Goal: Task Accomplishment & Management: Complete application form

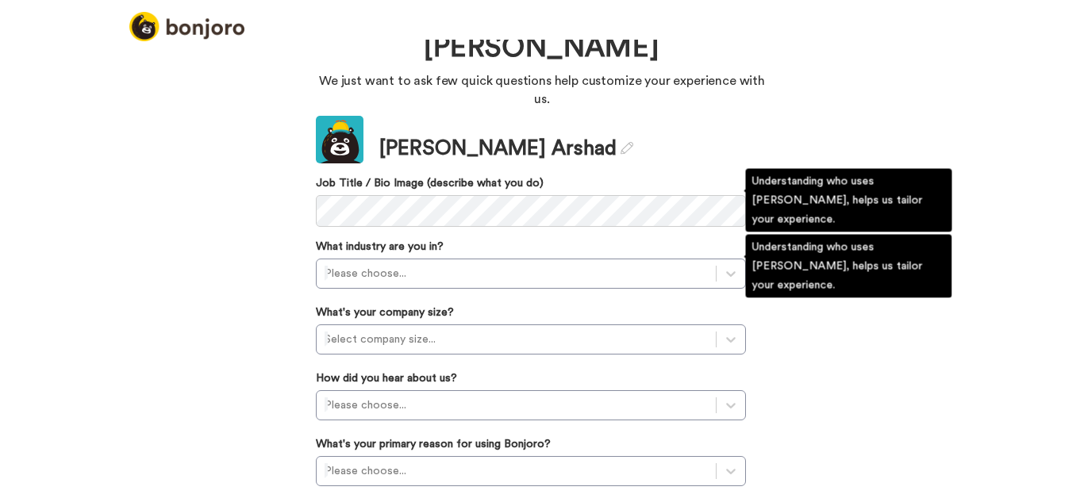
scroll to position [113, 0]
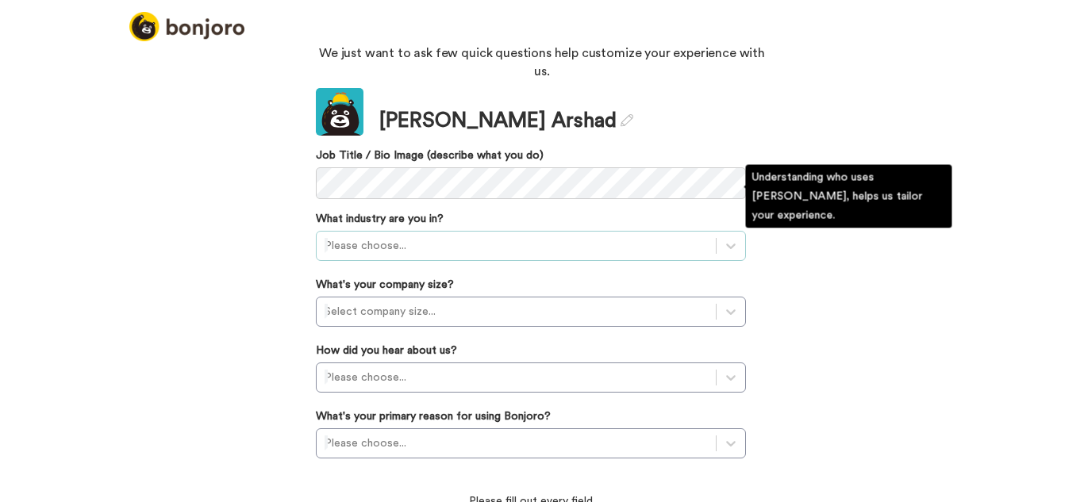
click at [463, 237] on div at bounding box center [516, 246] width 383 height 19
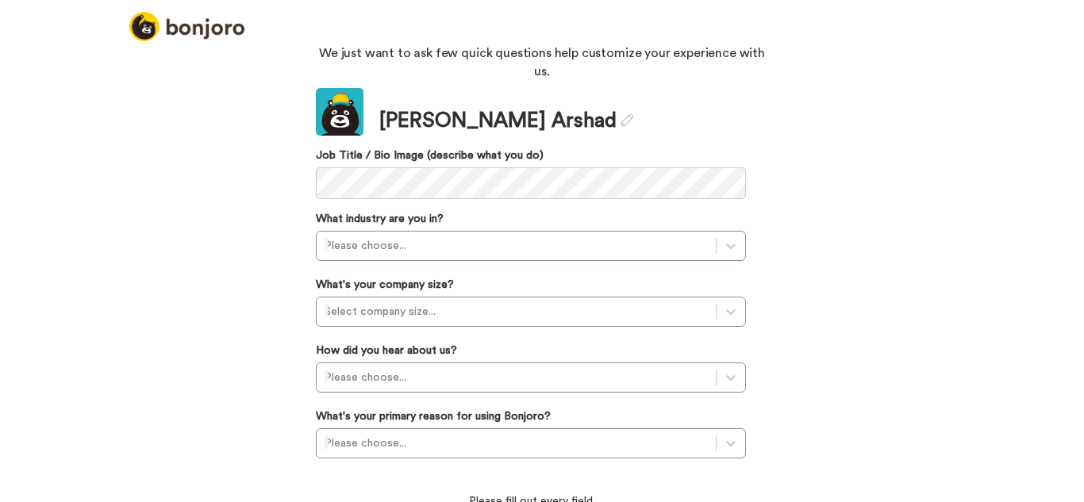
click at [288, 243] on div "Welcome to [PERSON_NAME], [PERSON_NAME] We just want to ask few quick questions…" at bounding box center [542, 271] width 1084 height 463
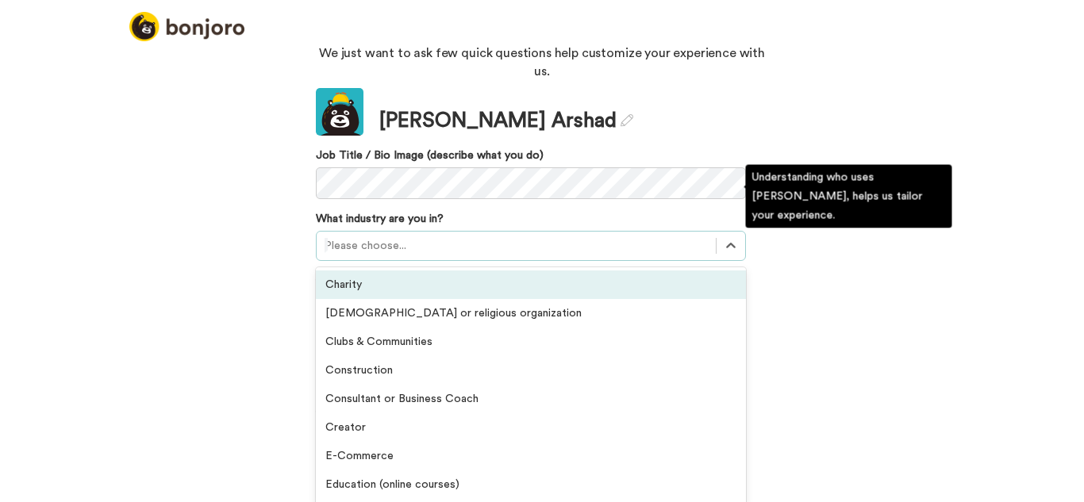
click at [468, 237] on div at bounding box center [516, 246] width 383 height 19
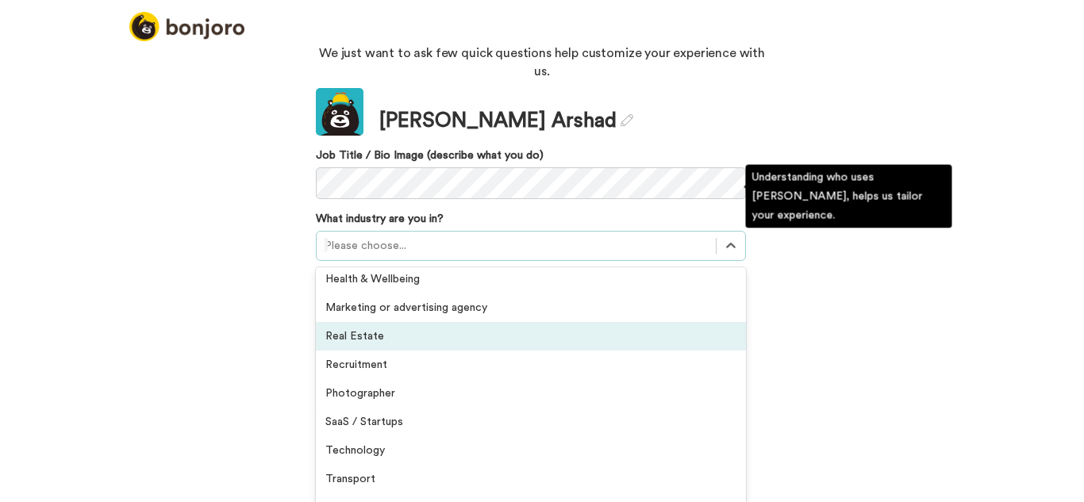
scroll to position [368, 0]
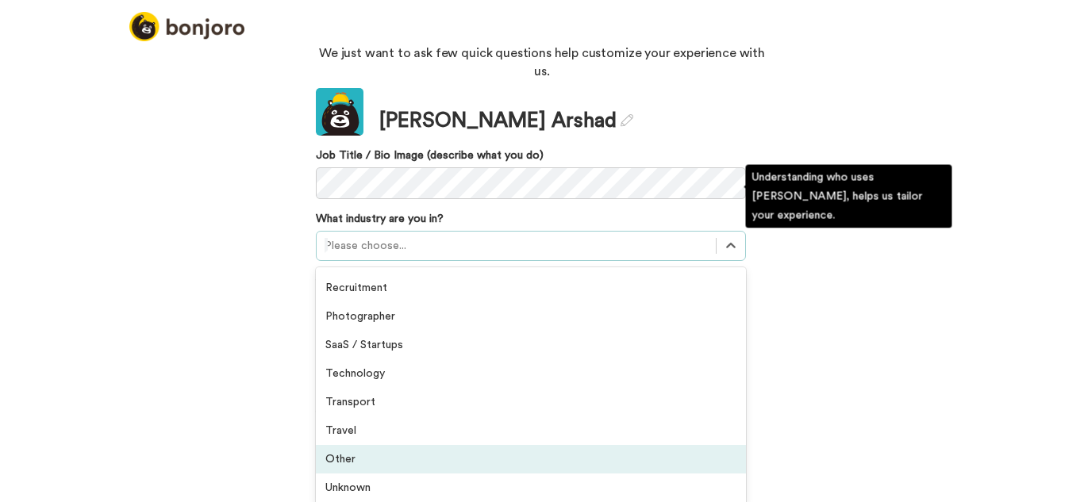
click at [409, 445] on div "Other" at bounding box center [531, 459] width 430 height 29
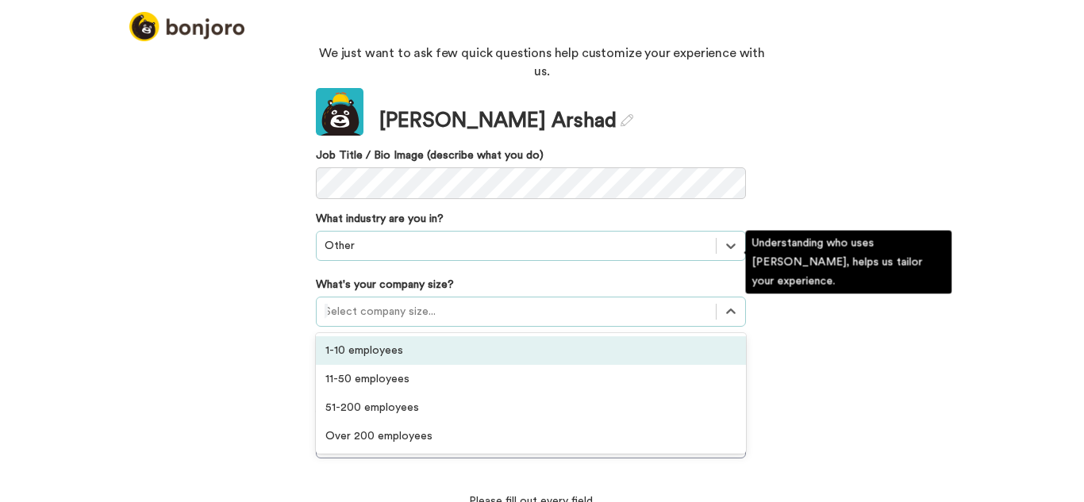
click at [462, 302] on div at bounding box center [516, 311] width 383 height 19
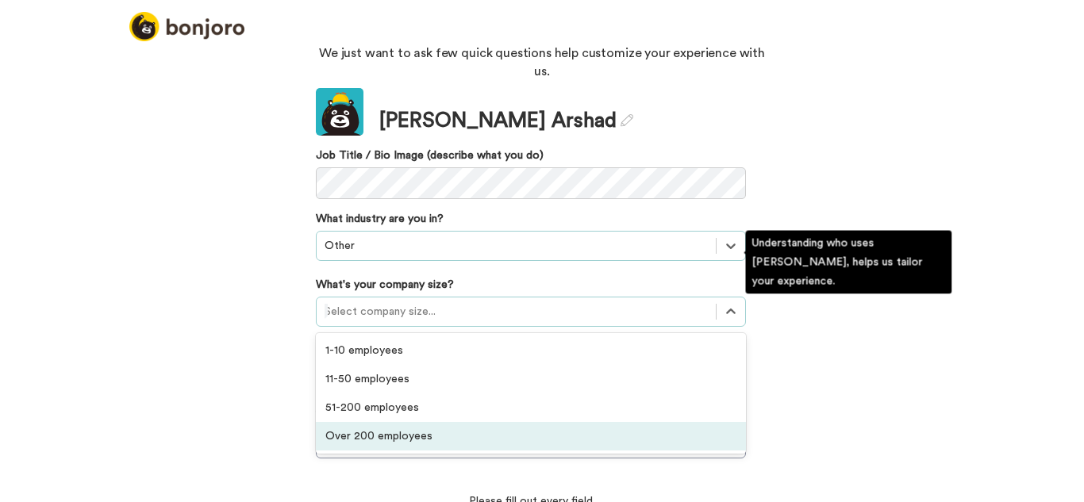
click at [428, 422] on div "Over 200 employees" at bounding box center [531, 436] width 430 height 29
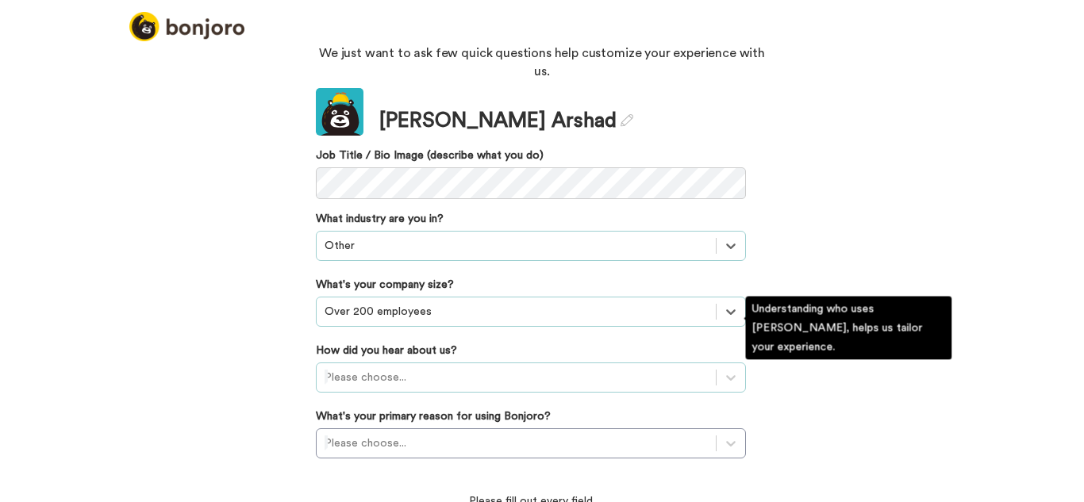
scroll to position [199, 0]
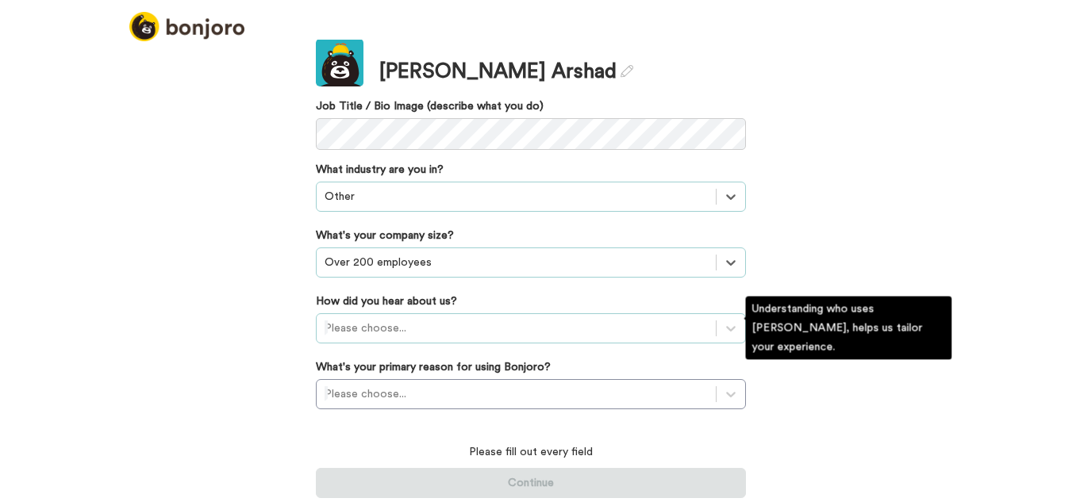
click at [440, 326] on div "Please choose..." at bounding box center [531, 328] width 430 height 30
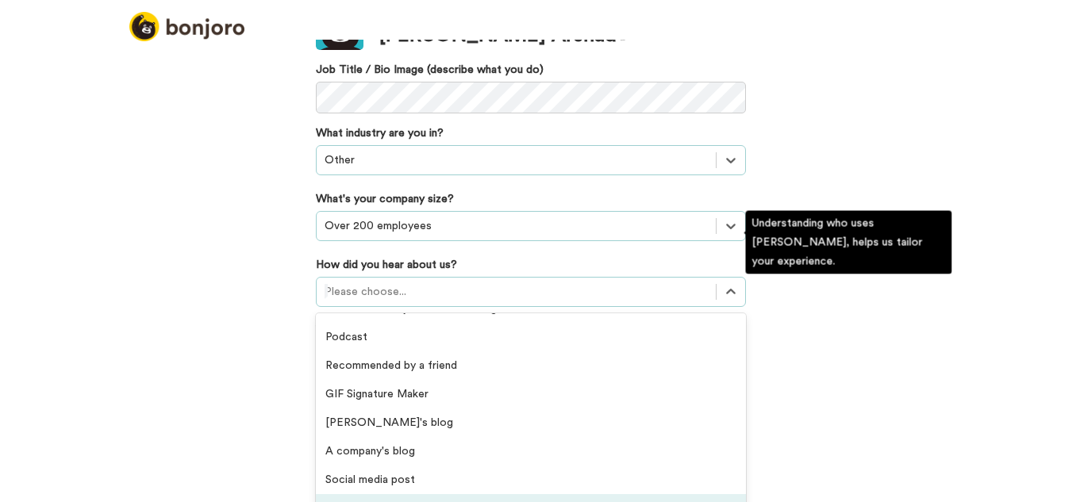
scroll to position [0, 0]
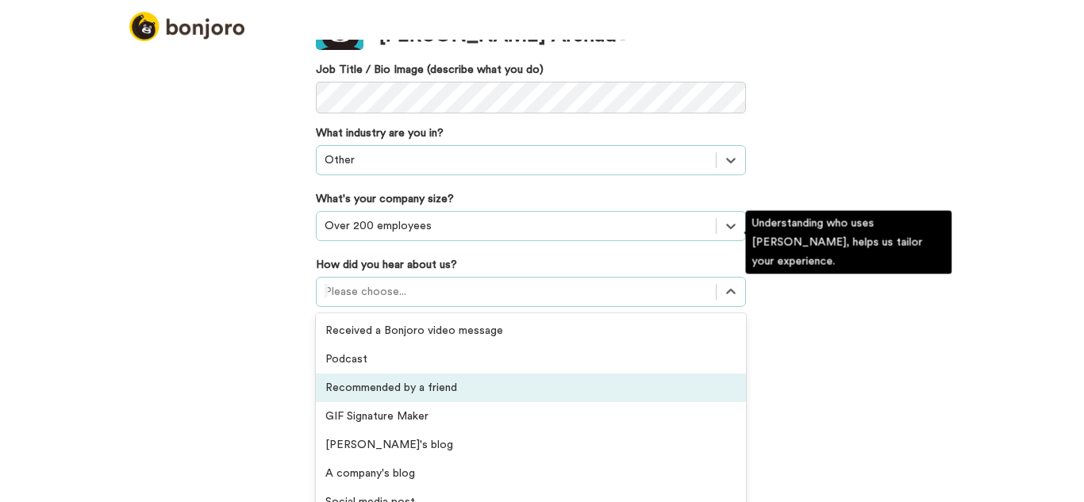
click at [387, 374] on div "Recommended by a friend" at bounding box center [531, 388] width 430 height 29
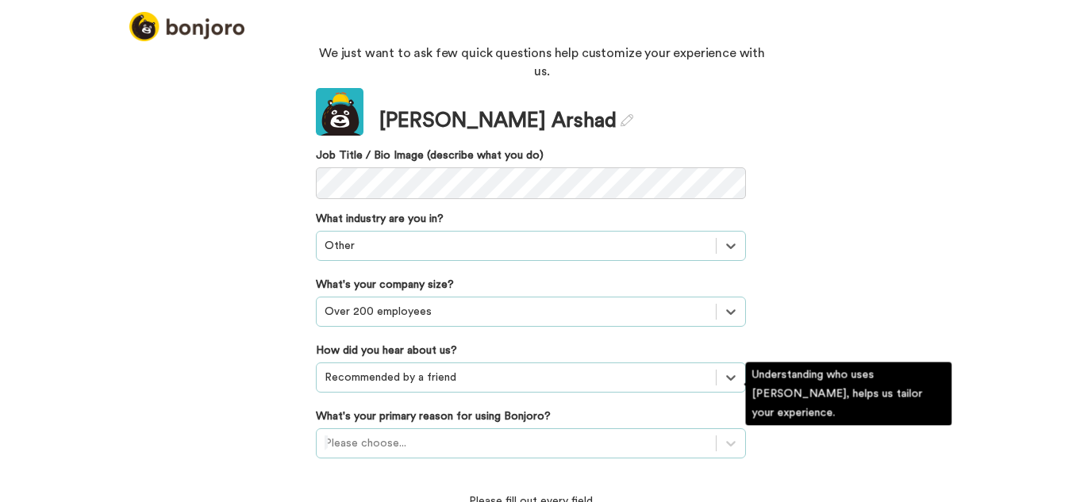
click at [417, 429] on div "Please choose..." at bounding box center [531, 444] width 430 height 30
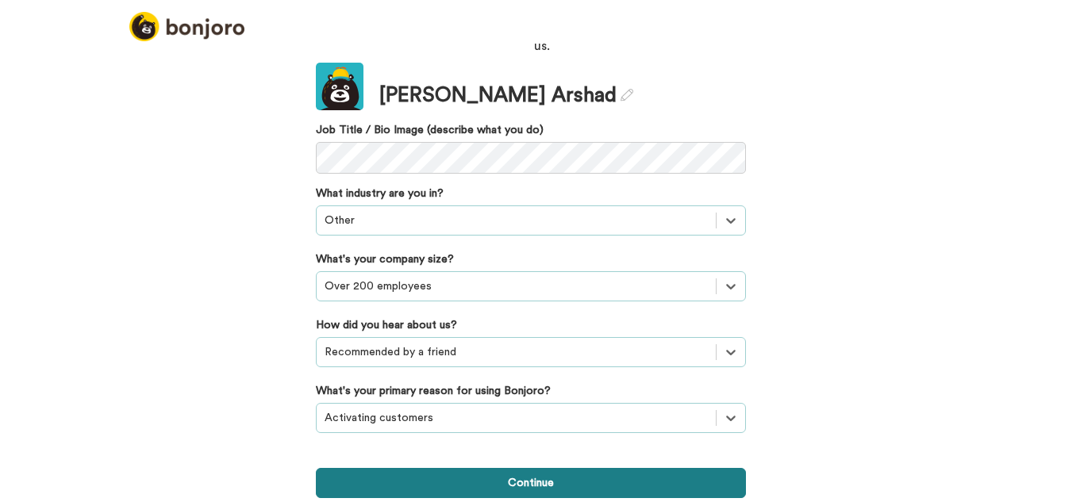
scroll to position [90, 0]
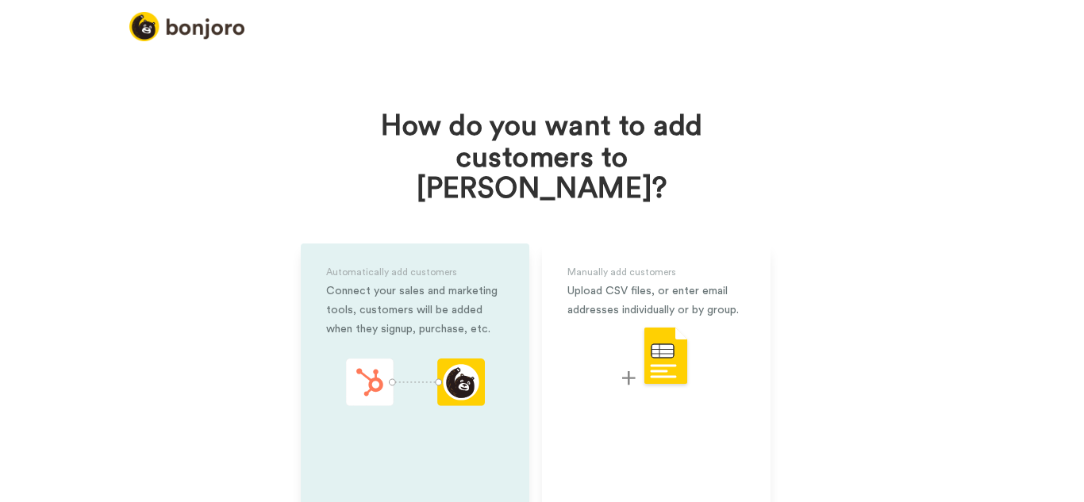
scroll to position [79, 0]
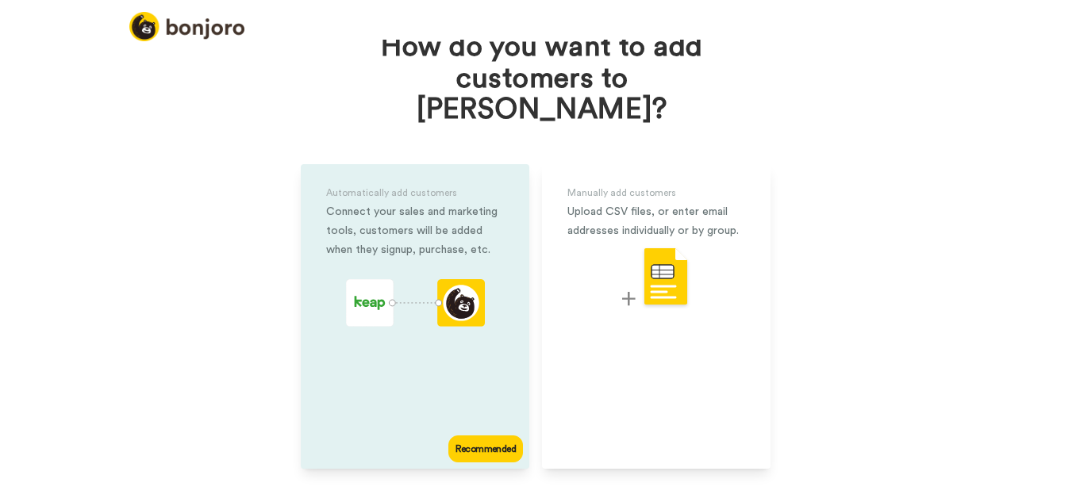
click at [470, 436] on div "Recommended" at bounding box center [485, 449] width 75 height 27
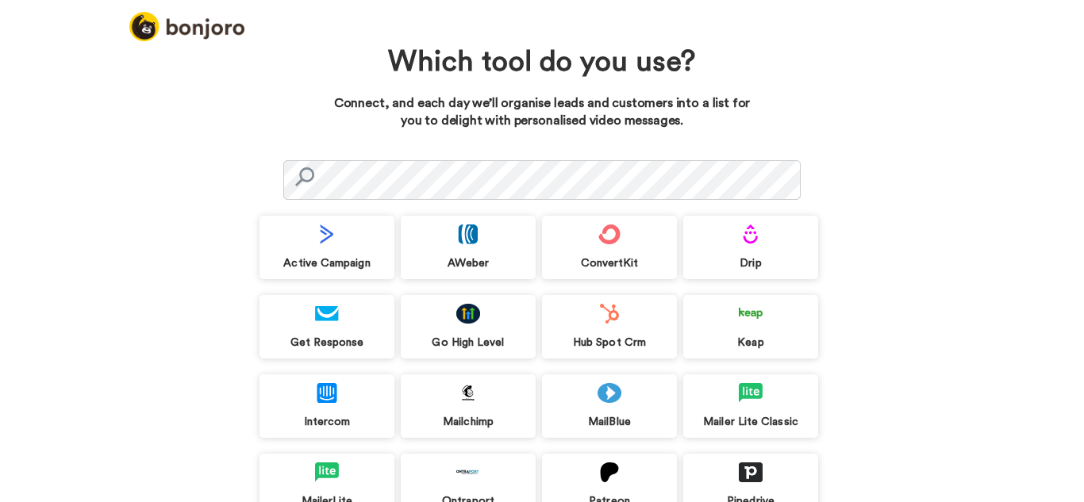
click at [358, 238] on div "Active Campaign" at bounding box center [327, 247] width 135 height 63
click at [479, 243] on div "AWeber" at bounding box center [468, 247] width 135 height 63
click at [327, 245] on div "Active Campaign" at bounding box center [327, 247] width 135 height 63
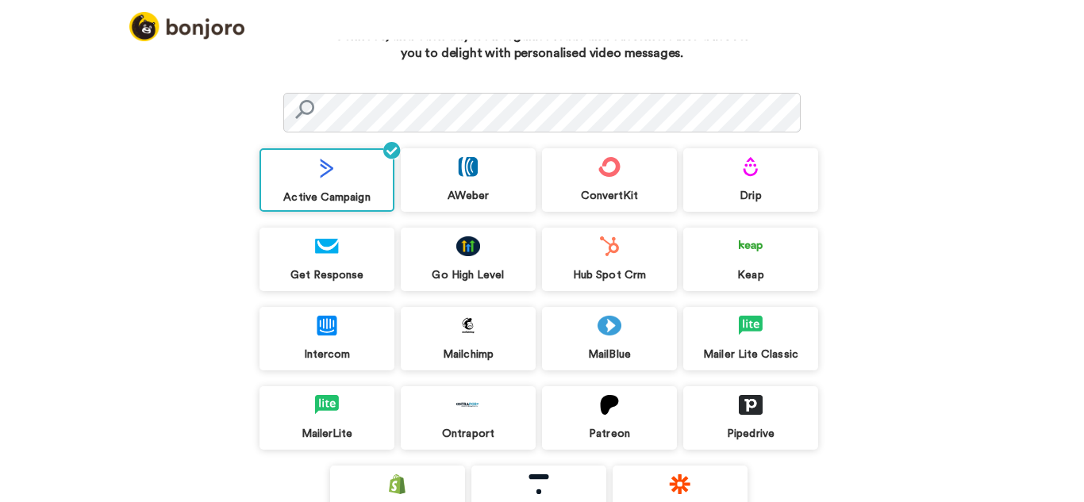
scroll to position [206, 0]
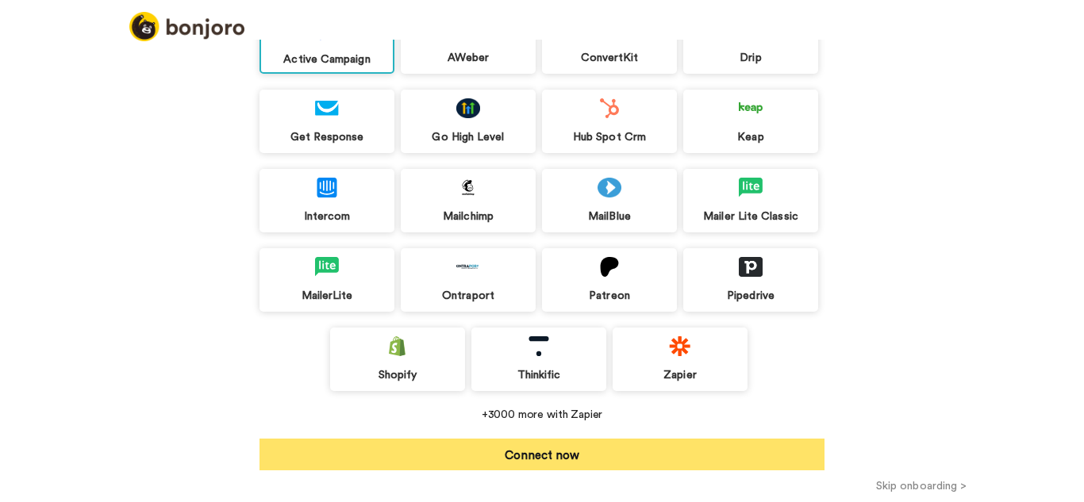
click at [533, 444] on button "Connect now" at bounding box center [542, 455] width 565 height 32
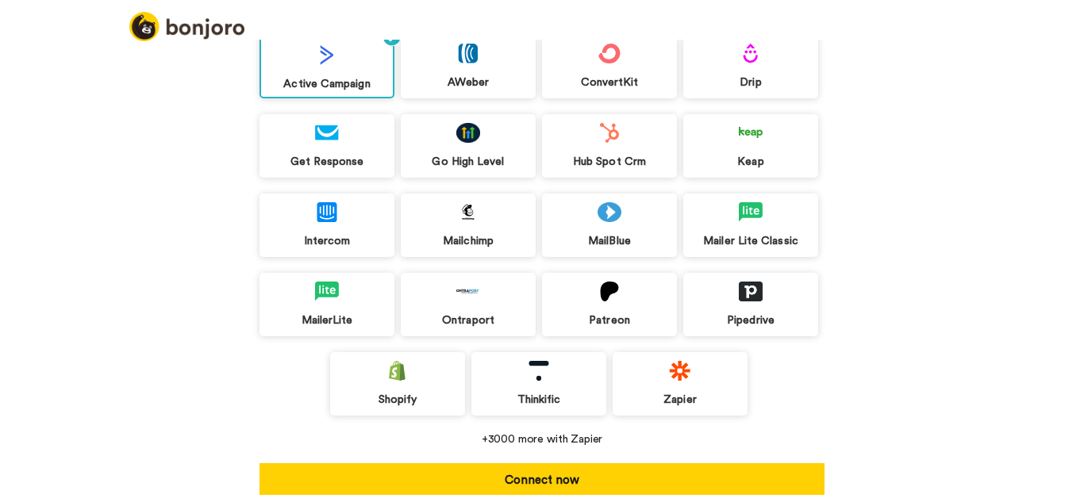
scroll to position [181, 0]
